Goal: Register for event/course

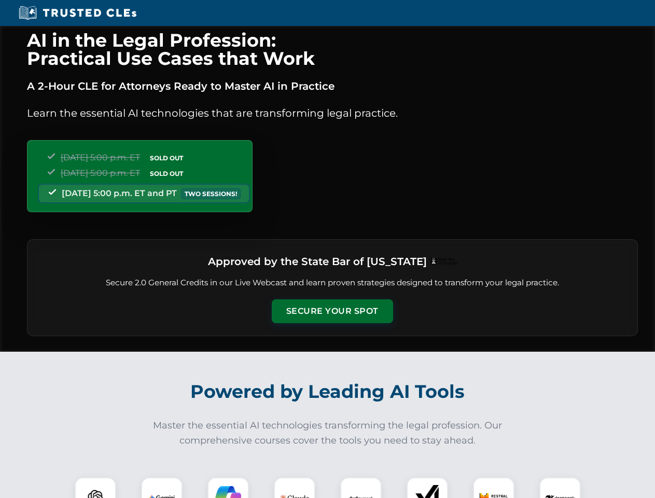
click at [332, 311] on button "Secure Your Spot" at bounding box center [332, 311] width 121 height 24
click at [95, 488] on img at bounding box center [95, 498] width 30 height 30
